Goal: Browse casually

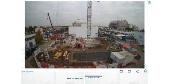
scroll to position [38, 0]
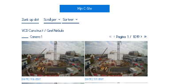
scroll to position [35, 0]
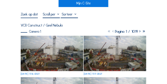
click at [49, 53] on img at bounding box center [52, 53] width 62 height 35
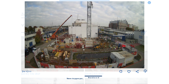
click at [65, 43] on img at bounding box center [84, 34] width 119 height 67
click at [68, 42] on img at bounding box center [84, 34] width 119 height 67
click at [144, 71] on icon at bounding box center [145, 71] width 4 height 4
